Goal: Transaction & Acquisition: Obtain resource

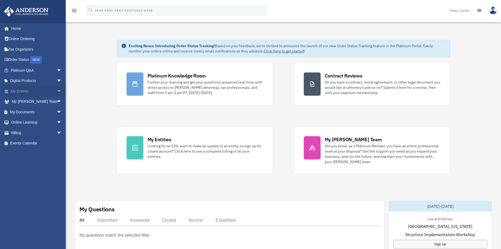
click at [36, 89] on link "My Entities arrow_drop_down" at bounding box center [37, 91] width 66 height 11
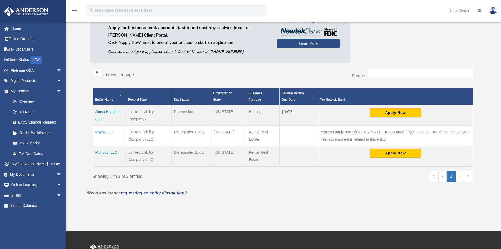
scroll to position [53, 0]
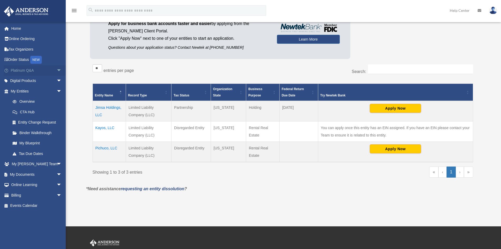
click at [34, 70] on link "Platinum Q&A arrow_drop_down" at bounding box center [37, 70] width 66 height 11
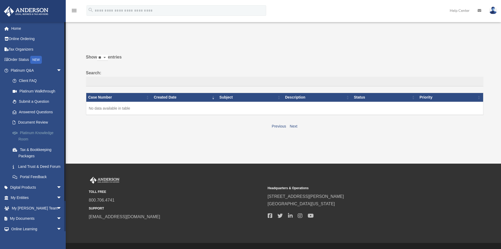
click at [43, 133] on link "Platinum Knowledge Room" at bounding box center [38, 135] width 62 height 17
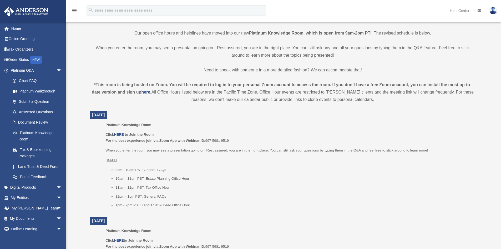
scroll to position [131, 0]
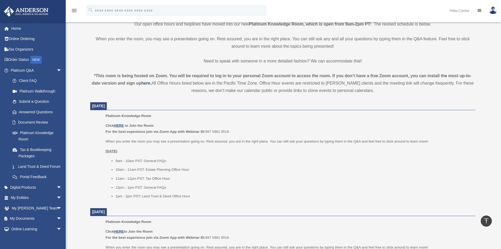
click at [119, 126] on u "HERE" at bounding box center [119, 125] width 10 height 4
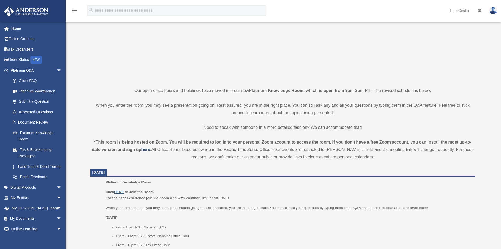
scroll to position [92, 0]
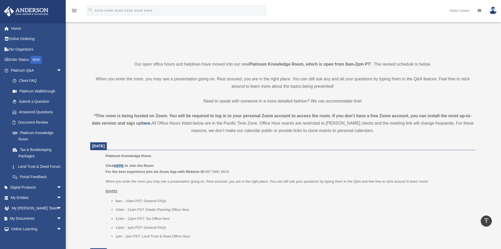
click at [121, 166] on u "HERE" at bounding box center [119, 165] width 10 height 4
click at [57, 69] on span "arrow_drop_down" at bounding box center [62, 70] width 11 height 11
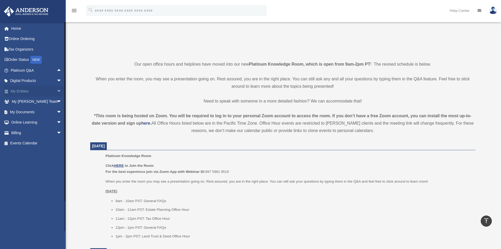
click at [27, 92] on link "My Entities arrow_drop_down" at bounding box center [37, 91] width 66 height 11
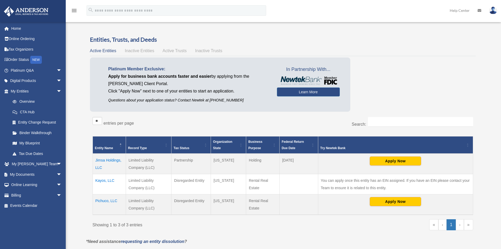
click at [108, 160] on td "Jimsa Holdings, LLC" at bounding box center [109, 163] width 33 height 21
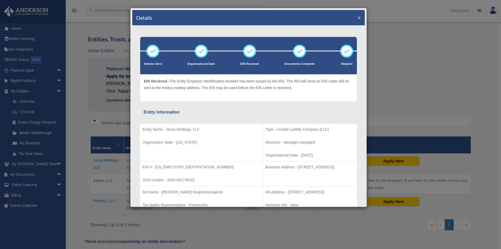
click at [357, 18] on button "×" at bounding box center [358, 18] width 3 height 6
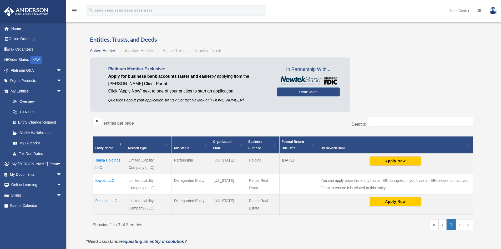
click at [96, 165] on td "Jimsa Holdings, LLC" at bounding box center [109, 163] width 33 height 21
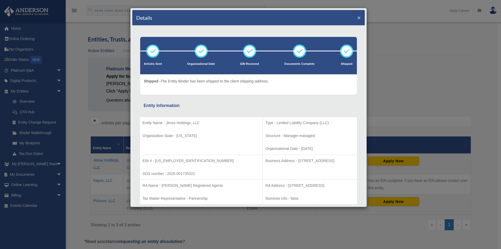
click at [357, 17] on button "×" at bounding box center [358, 18] width 3 height 6
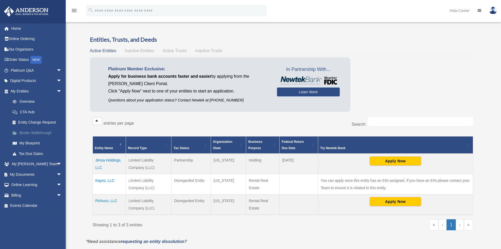
click at [35, 131] on link "Binder Walkthrough" at bounding box center [38, 132] width 62 height 11
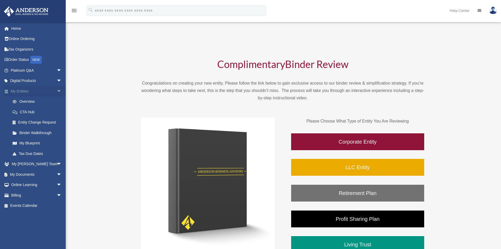
click at [57, 91] on span "arrow_drop_down" at bounding box center [62, 91] width 11 height 11
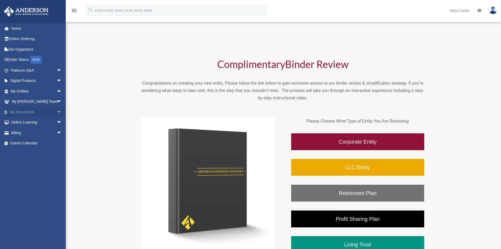
click at [50, 111] on link "My Documents arrow_drop_down" at bounding box center [37, 112] width 66 height 11
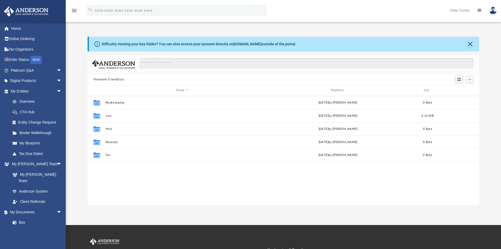
scroll to position [116, 388]
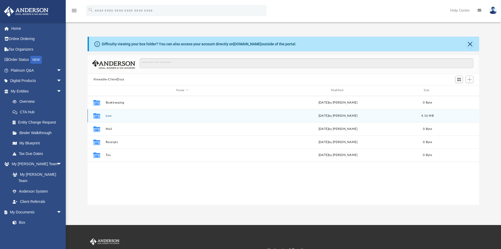
click at [110, 116] on button "Law" at bounding box center [181, 115] width 153 height 3
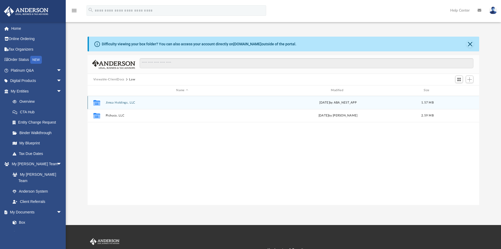
click at [117, 101] on button "Jimsa Holdings, LLC" at bounding box center [181, 102] width 153 height 3
click at [113, 103] on button "Initial Docs" at bounding box center [181, 102] width 153 height 3
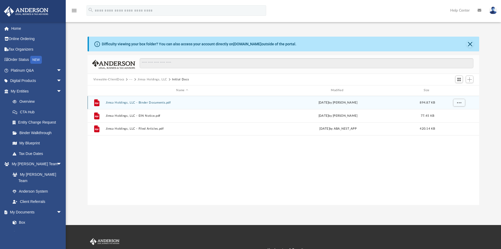
click at [154, 102] on button "Jimsa Holdings, LLC - Binder Documents.pdf" at bounding box center [181, 102] width 153 height 3
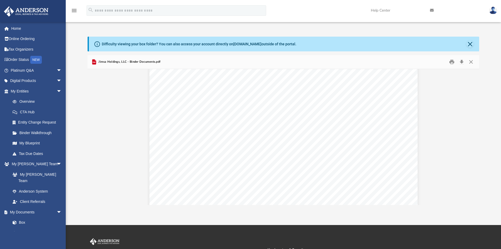
scroll to position [22546, 0]
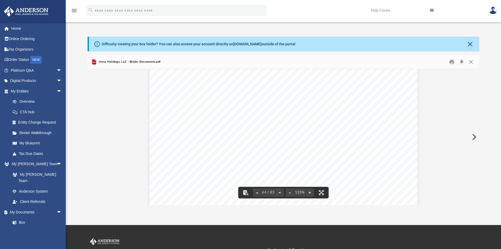
click at [198, 91] on span "_______________________________________" at bounding box center [232, 92] width 103 height 5
click at [178, 92] on div "Operating Agreement of Jimsa Holdings, LLC Page 51 of 51 their successors, assi…" at bounding box center [283, 67] width 268 height 347
click at [181, 110] on div "Operating Agreement of Jimsa Holdings, LLC Page 51 of 51 their successors, assi…" at bounding box center [283, 67] width 268 height 347
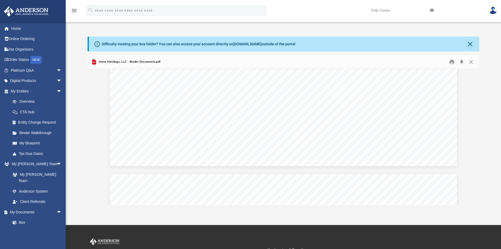
scroll to position [29319, 0]
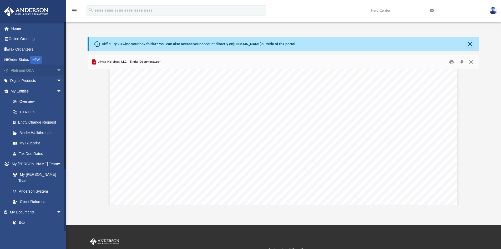
click at [57, 69] on span "arrow_drop_down" at bounding box center [62, 70] width 11 height 11
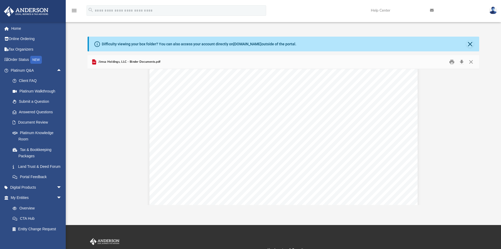
scroll to position [26355, 0]
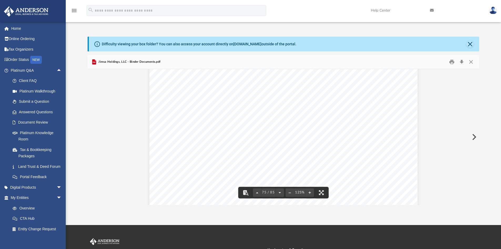
click at [499, 10] on link at bounding box center [493, 10] width 16 height 23
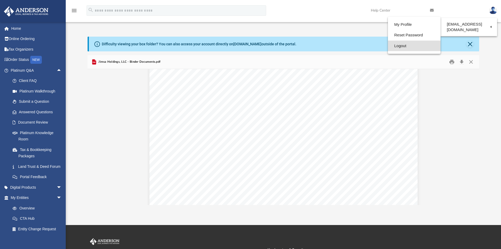
click at [401, 48] on link "Logout" at bounding box center [414, 46] width 53 height 11
